Goal: Check status: Check status

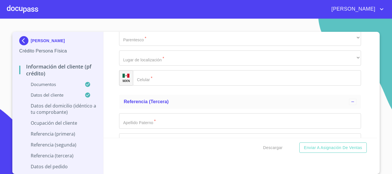
scroll to position [2632, 0]
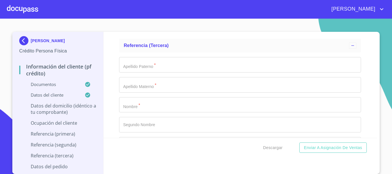
click at [35, 9] on div at bounding box center [22, 9] width 31 height 18
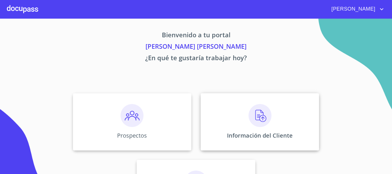
click at [260, 125] on img at bounding box center [260, 115] width 23 height 23
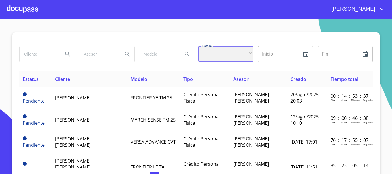
click at [244, 56] on div "​" at bounding box center [225, 53] width 55 height 15
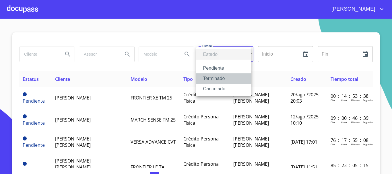
click at [228, 77] on li "Terminado" at bounding box center [223, 78] width 55 height 10
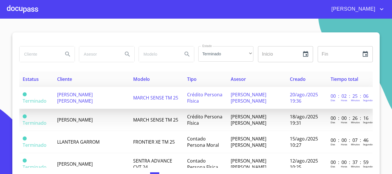
click at [143, 102] on td "MARCH SENSE TM 25" at bounding box center [157, 98] width 54 height 22
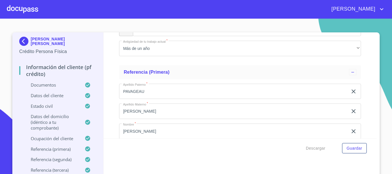
scroll to position [2802, 0]
